Goal: Task Accomplishment & Management: Use online tool/utility

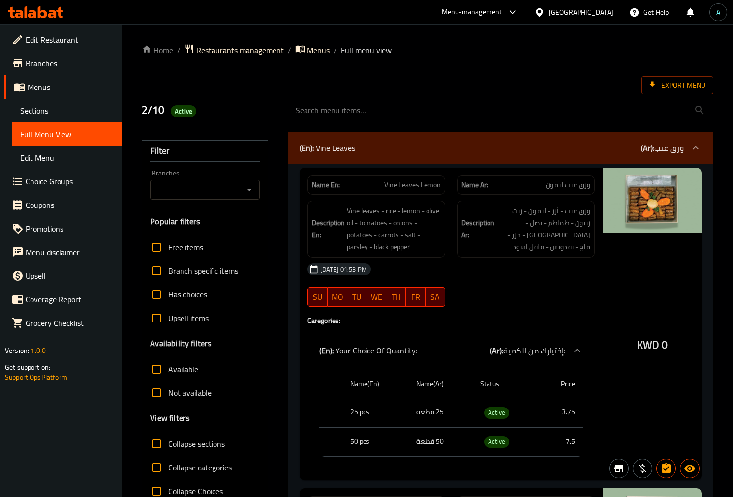
click at [33, 11] on icon at bounding box center [32, 14] width 8 height 8
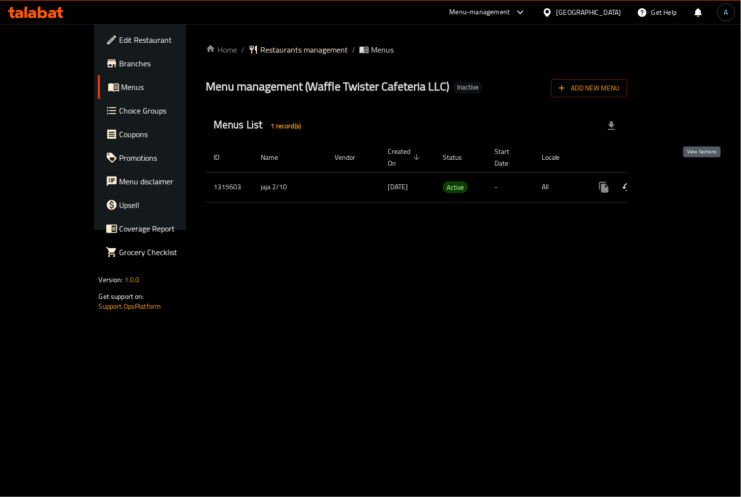
click at [681, 182] on icon "enhanced table" at bounding box center [675, 188] width 12 height 12
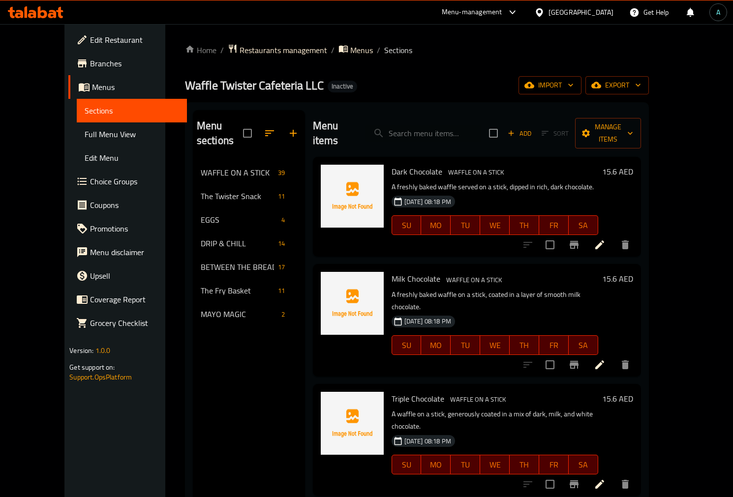
drag, startPoint x: 54, startPoint y: 130, endPoint x: 86, endPoint y: 222, distance: 97.8
click at [85, 130] on span "Full Menu View" at bounding box center [132, 134] width 94 height 12
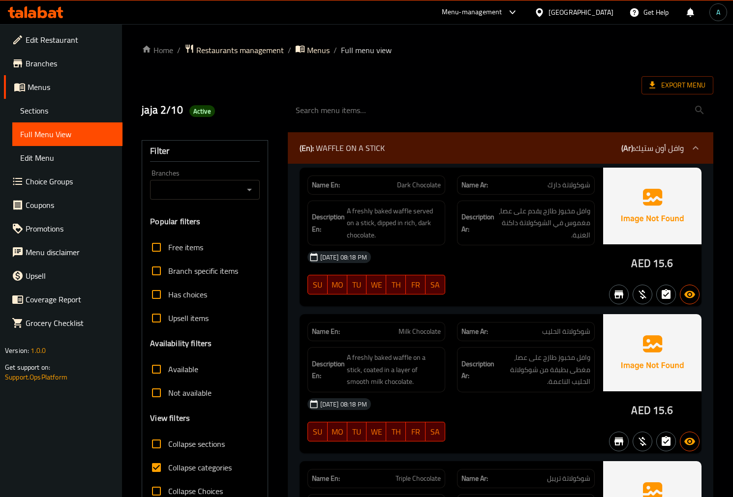
click at [194, 462] on span "Collapse categories" at bounding box center [199, 468] width 63 height 12
click at [168, 460] on input "Collapse categories" at bounding box center [157, 468] width 24 height 24
checkbox input "false"
click at [311, 264] on div "[DATE] 08:18 PM" at bounding box center [451, 257] width 299 height 24
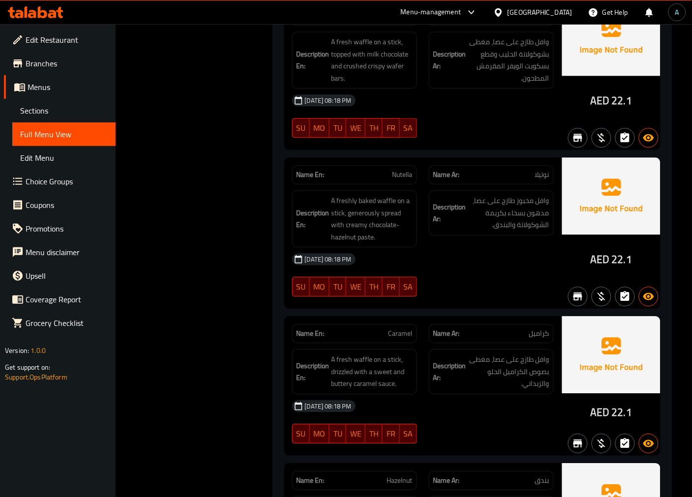
scroll to position [1421, 0]
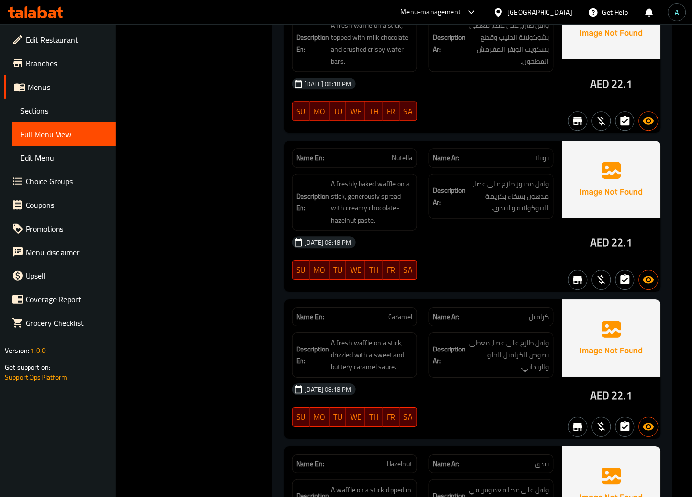
click at [401, 163] on span "Nutella" at bounding box center [403, 158] width 20 height 10
copy span "Nutella"
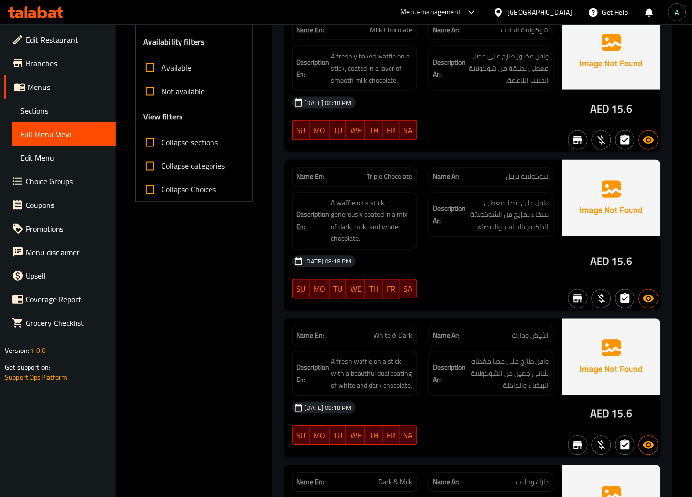
scroll to position [218, 0]
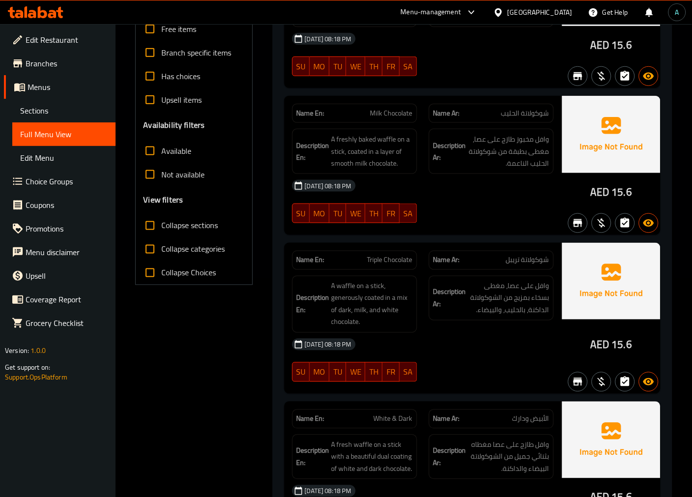
click at [189, 231] on span "Collapse sections" at bounding box center [190, 226] width 57 height 12
click at [162, 231] on input "Collapse sections" at bounding box center [150, 226] width 24 height 24
checkbox input "true"
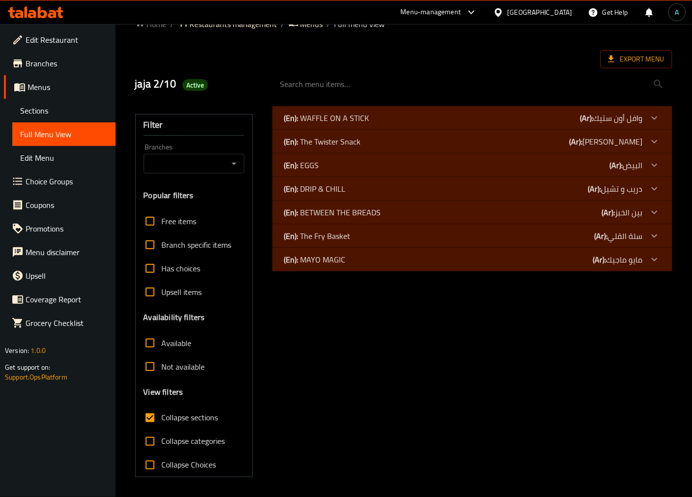
scroll to position [26, 0]
click at [330, 112] on p "(En): WAFFLE ON A STICK" at bounding box center [326, 118] width 85 height 12
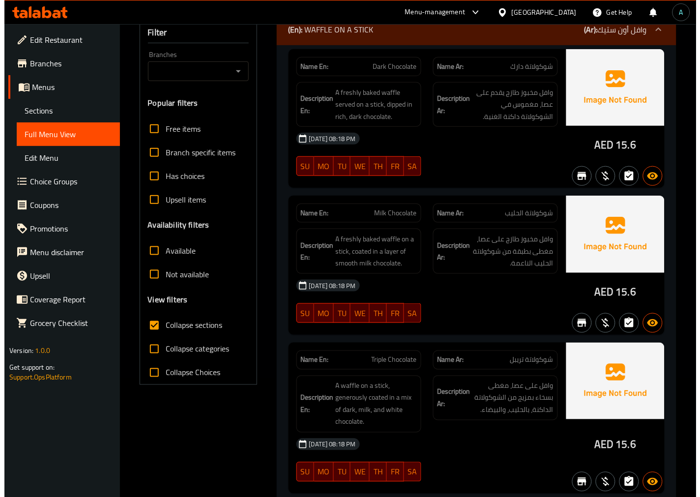
scroll to position [0, 0]
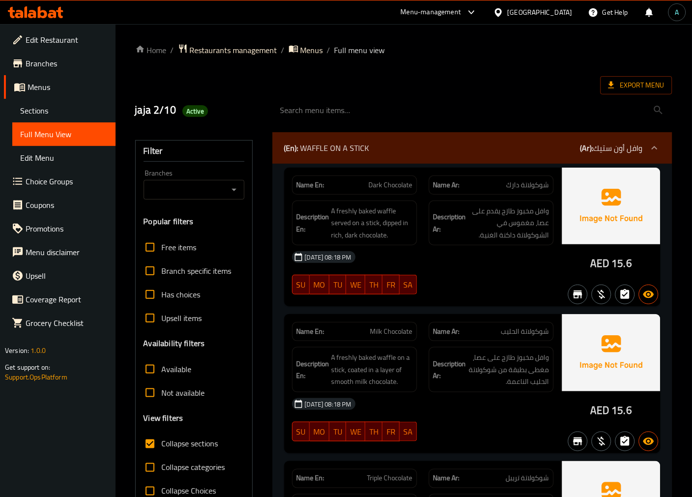
click at [411, 212] on span "A freshly baked waffle served on a stick, dipped in rich, dark chocolate." at bounding box center [372, 223] width 81 height 36
click at [635, 92] on span "Export Menu" at bounding box center [637, 85] width 72 height 18
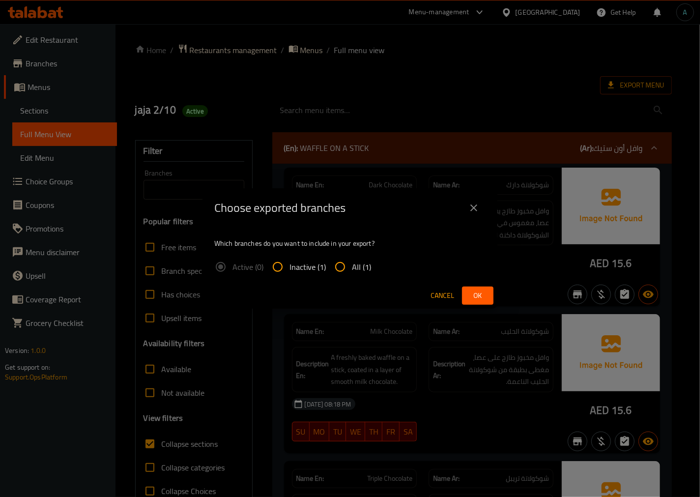
click at [349, 273] on input "All (1)" at bounding box center [341, 267] width 24 height 24
radio input "true"
click at [461, 290] on div "Cancel Ok" at bounding box center [350, 296] width 295 height 26
click at [462, 290] on div "Cancel Ok" at bounding box center [350, 296] width 295 height 26
click at [462, 289] on button "Ok" at bounding box center [477, 296] width 31 height 18
